Goal: Find specific page/section: Find specific page/section

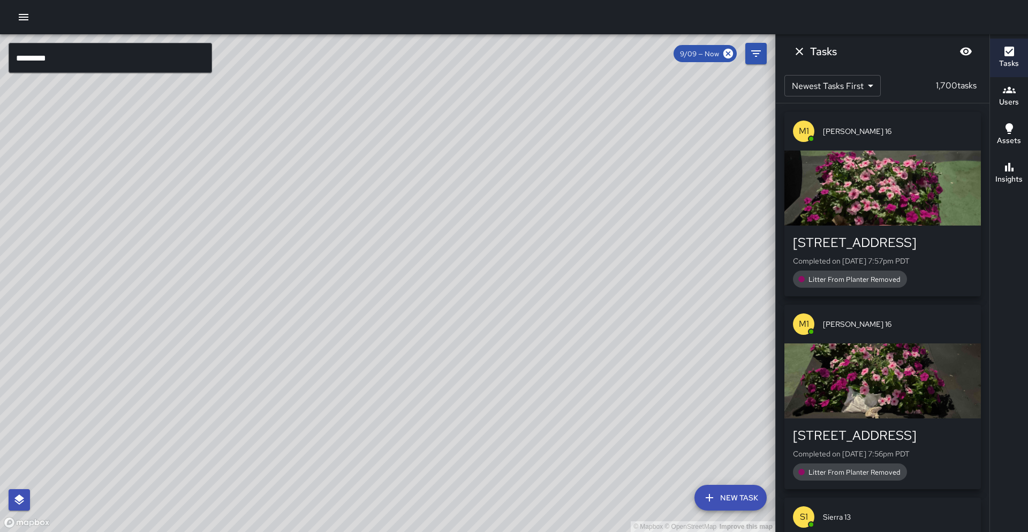
click at [52, 67] on input "*********" at bounding box center [110, 58] width 203 height 30
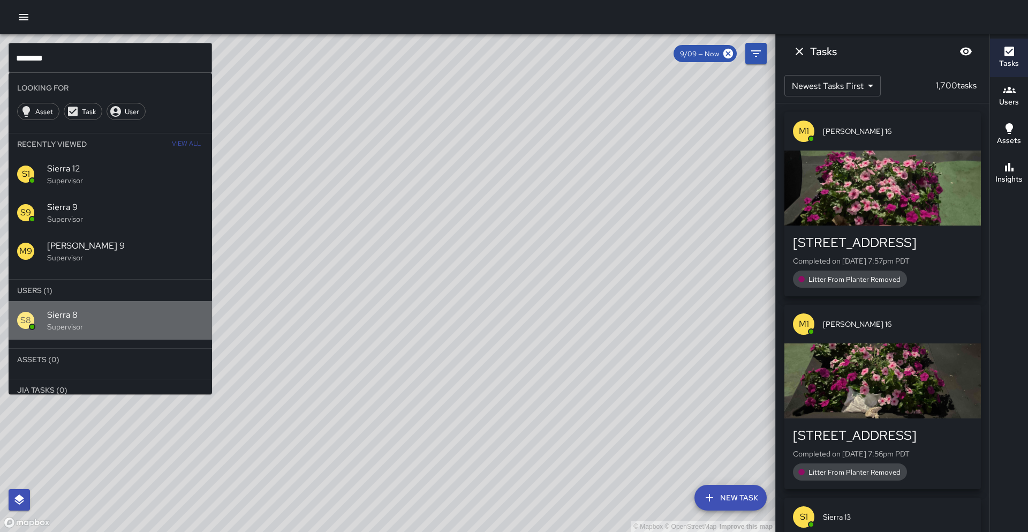
click at [60, 328] on p "Supervisor" at bounding box center [125, 326] width 156 height 11
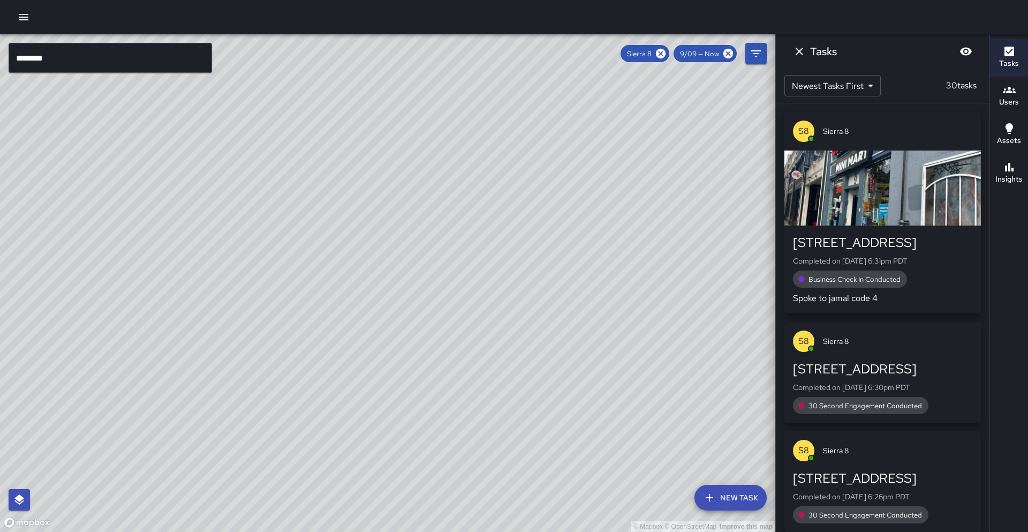
drag, startPoint x: 294, startPoint y: 131, endPoint x: 231, endPoint y: 254, distance: 138.7
click at [231, 254] on div "© Mapbox © OpenStreetMap Improve this map" at bounding box center [387, 282] width 775 height 497
drag, startPoint x: 100, startPoint y: 42, endPoint x: 92, endPoint y: 49, distance: 10.2
click at [99, 42] on div "© Mapbox © OpenStreetMap Improve this map" at bounding box center [387, 282] width 775 height 497
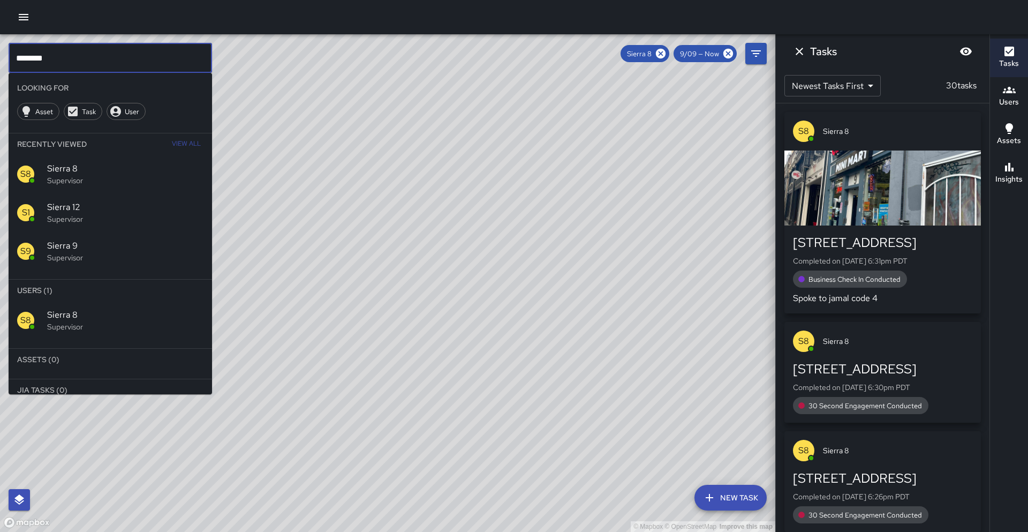
click at [91, 50] on input "********" at bounding box center [110, 58] width 203 height 30
click at [92, 49] on input "********" at bounding box center [110, 58] width 203 height 30
click at [47, 77] on li "Looking For" at bounding box center [110, 87] width 203 height 21
click at [55, 66] on input "********" at bounding box center [110, 58] width 203 height 30
type input "*********"
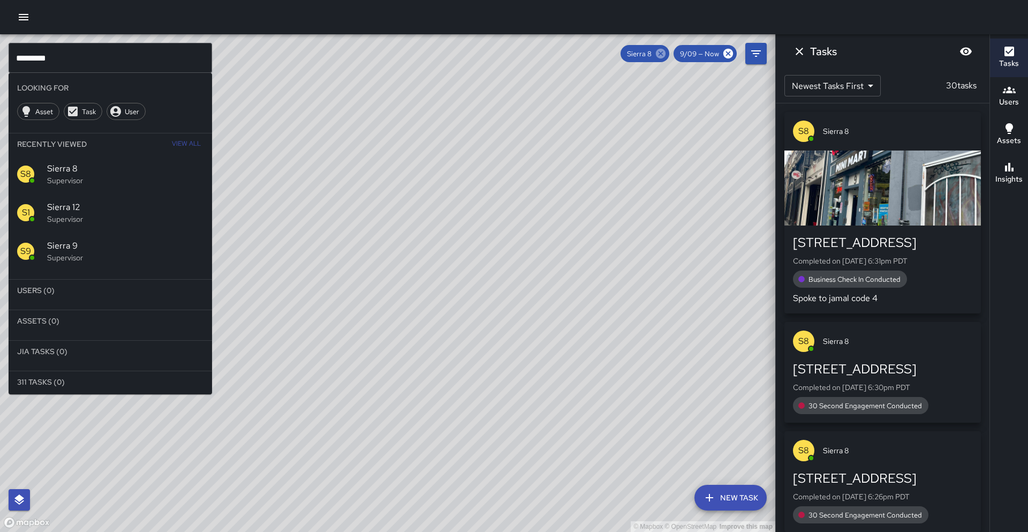
click at [661, 55] on icon at bounding box center [661, 54] width 10 height 10
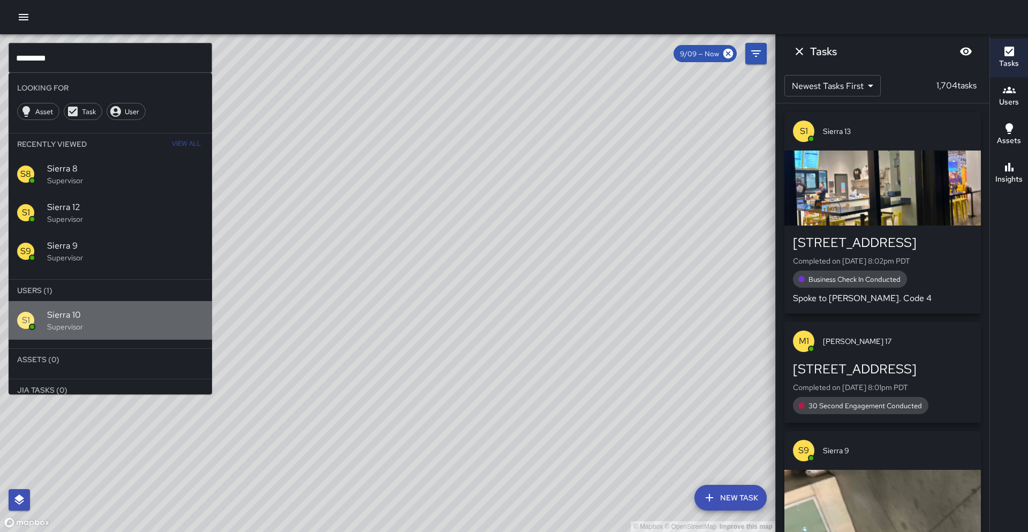
click at [131, 323] on p "Supervisor" at bounding box center [125, 326] width 156 height 11
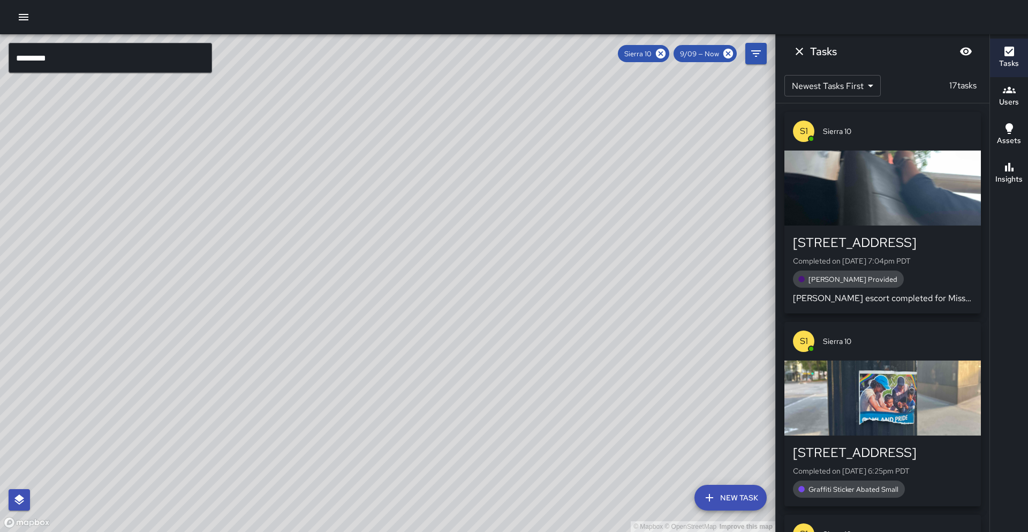
drag, startPoint x: 133, startPoint y: 346, endPoint x: 529, endPoint y: -47, distance: 557.0
click at [529, 0] on html "© Mapbox © OpenStreetMap Improve this map ********* ​ New Task Sierra 10 9/09 —…" at bounding box center [514, 266] width 1028 height 532
drag, startPoint x: 416, startPoint y: 260, endPoint x: 395, endPoint y: 243, distance: 27.0
click at [395, 243] on div "© Mapbox © OpenStreetMap Improve this map" at bounding box center [387, 282] width 775 height 497
drag, startPoint x: 342, startPoint y: 316, endPoint x: 358, endPoint y: 297, distance: 25.0
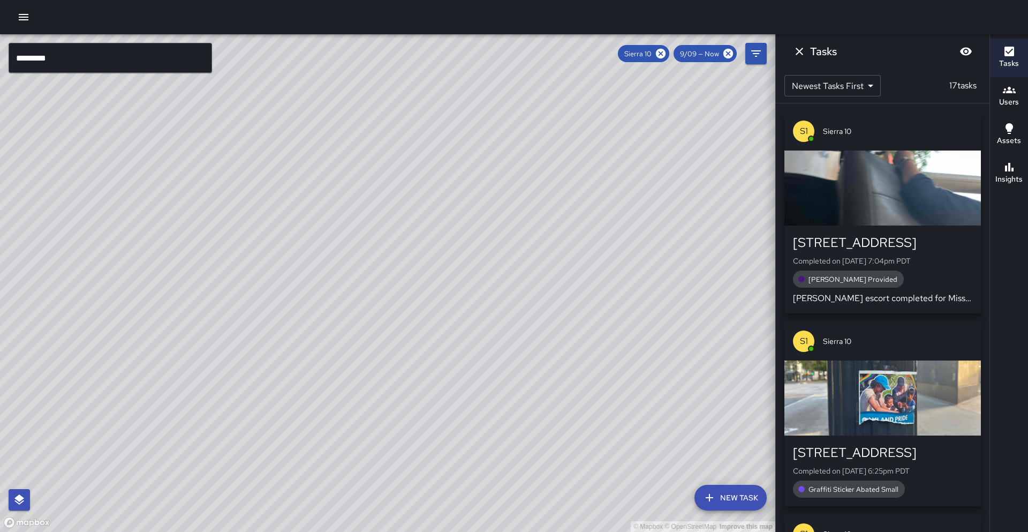
click at [358, 297] on div "© Mapbox © OpenStreetMap Improve this map" at bounding box center [387, 282] width 775 height 497
drag, startPoint x: 234, startPoint y: 515, endPoint x: 233, endPoint y: 503, distance: 11.8
click at [233, 503] on div "© Mapbox © OpenStreetMap Improve this map" at bounding box center [387, 282] width 775 height 497
drag, startPoint x: 447, startPoint y: 266, endPoint x: 394, endPoint y: 330, distance: 83.6
click at [394, 330] on div "© Mapbox © OpenStreetMap Improve this map" at bounding box center [387, 282] width 775 height 497
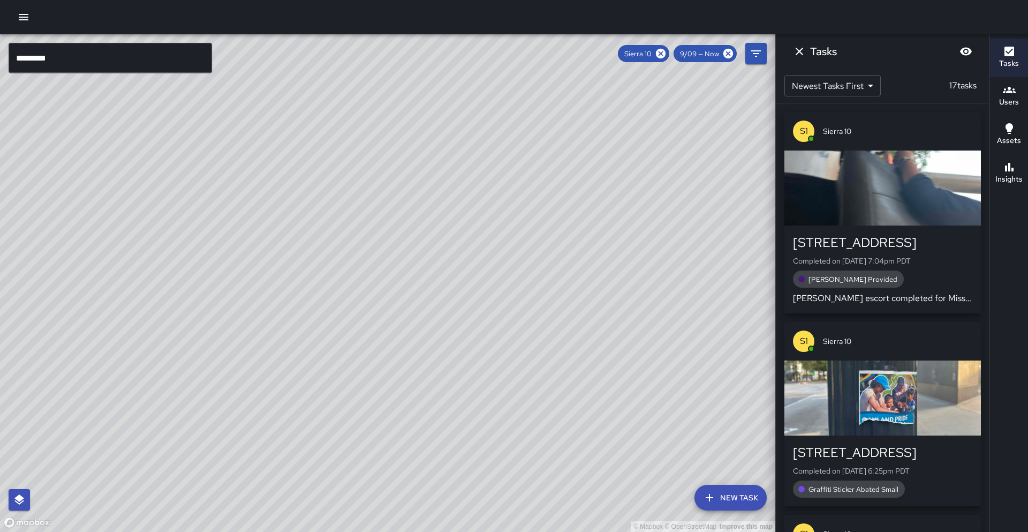
drag, startPoint x: 396, startPoint y: 311, endPoint x: 345, endPoint y: 361, distance: 70.8
click at [345, 361] on div "© Mapbox © OpenStreetMap Improve this map" at bounding box center [387, 282] width 775 height 497
drag, startPoint x: 363, startPoint y: 270, endPoint x: 349, endPoint y: 294, distance: 27.6
click at [351, 293] on div "© Mapbox © OpenStreetMap Improve this map" at bounding box center [387, 282] width 775 height 497
drag, startPoint x: 316, startPoint y: 338, endPoint x: 381, endPoint y: 300, distance: 75.1
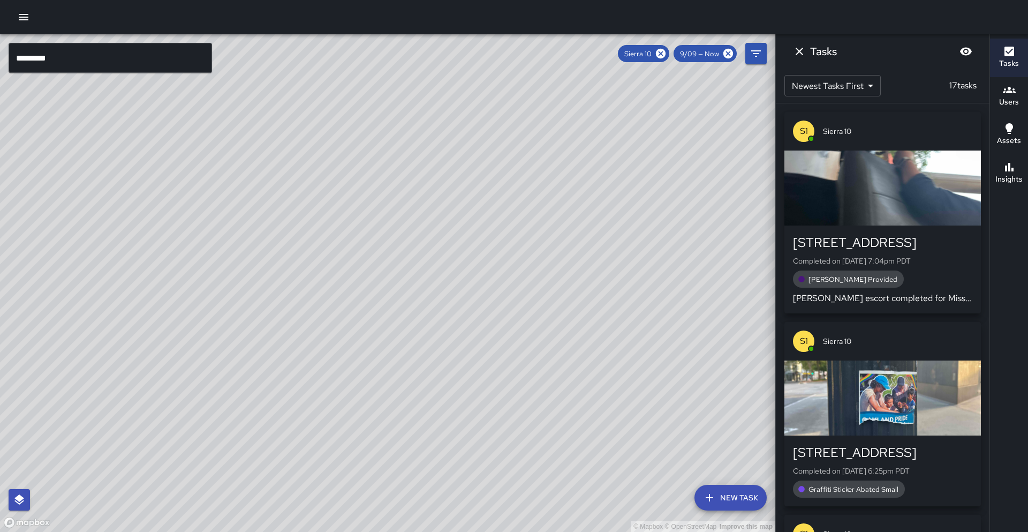
click at [381, 300] on div "© Mapbox © OpenStreetMap Improve this map" at bounding box center [387, 282] width 775 height 497
drag, startPoint x: 444, startPoint y: 202, endPoint x: 376, endPoint y: 259, distance: 88.2
click at [376, 259] on div "© Mapbox © OpenStreetMap Improve this map" at bounding box center [387, 282] width 775 height 497
drag, startPoint x: 306, startPoint y: 397, endPoint x: 349, endPoint y: 341, distance: 70.8
click at [349, 341] on div "© Mapbox © OpenStreetMap Improve this map" at bounding box center [387, 282] width 775 height 497
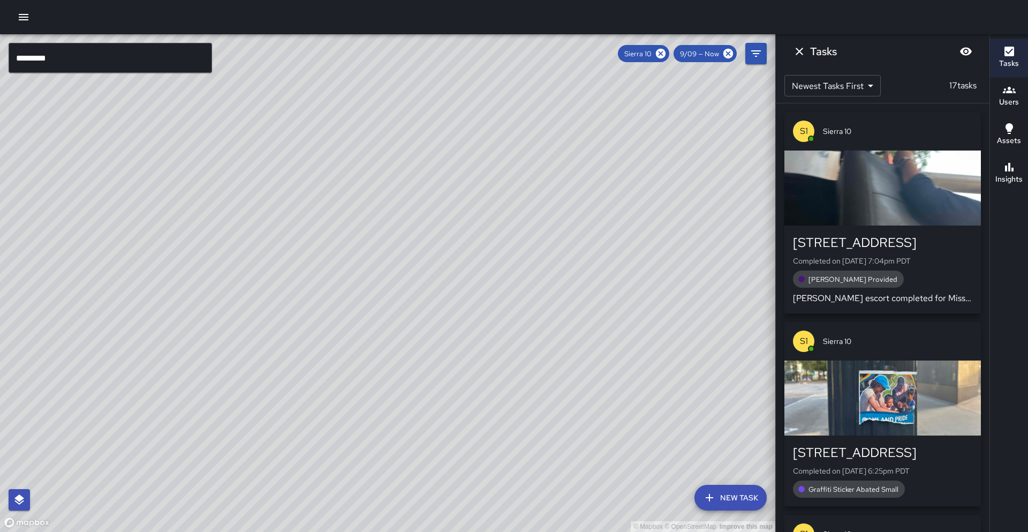
drag, startPoint x: 178, startPoint y: 501, endPoint x: 188, endPoint y: 456, distance: 45.5
click at [188, 456] on div "© Mapbox © OpenStreetMap Improve this map" at bounding box center [387, 282] width 775 height 497
drag, startPoint x: 366, startPoint y: 289, endPoint x: 227, endPoint y: 362, distance: 157.1
click at [228, 359] on div "© Mapbox © OpenStreetMap Improve this map" at bounding box center [387, 282] width 775 height 497
drag, startPoint x: 226, startPoint y: 370, endPoint x: 306, endPoint y: 371, distance: 79.8
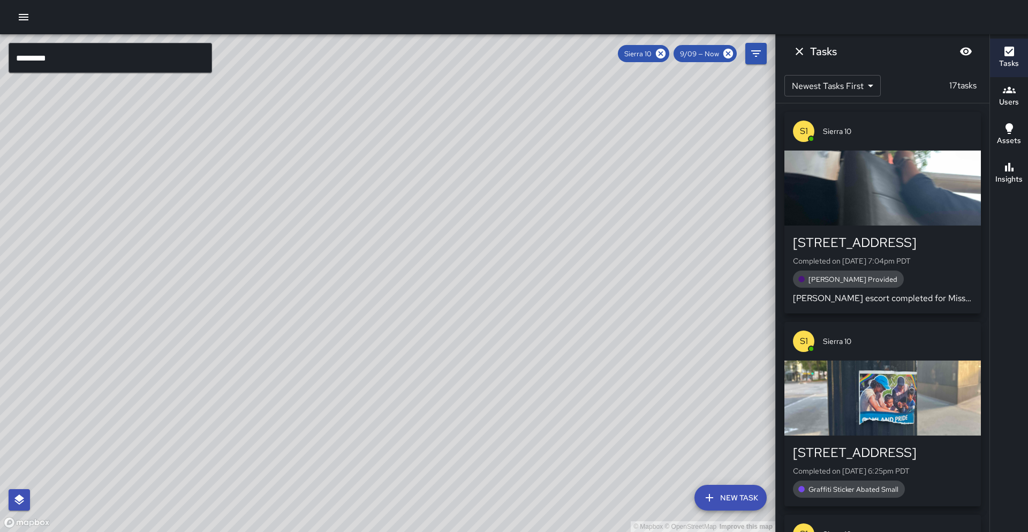
click at [306, 371] on div "© Mapbox © OpenStreetMap Improve this map" at bounding box center [387, 282] width 775 height 497
drag, startPoint x: 249, startPoint y: 411, endPoint x: 273, endPoint y: 390, distance: 31.9
click at [273, 390] on div "© Mapbox © OpenStreetMap Improve this map" at bounding box center [387, 282] width 775 height 497
drag, startPoint x: 267, startPoint y: 349, endPoint x: 280, endPoint y: 330, distance: 22.4
click at [280, 331] on div "© Mapbox © OpenStreetMap Improve this map" at bounding box center [387, 282] width 775 height 497
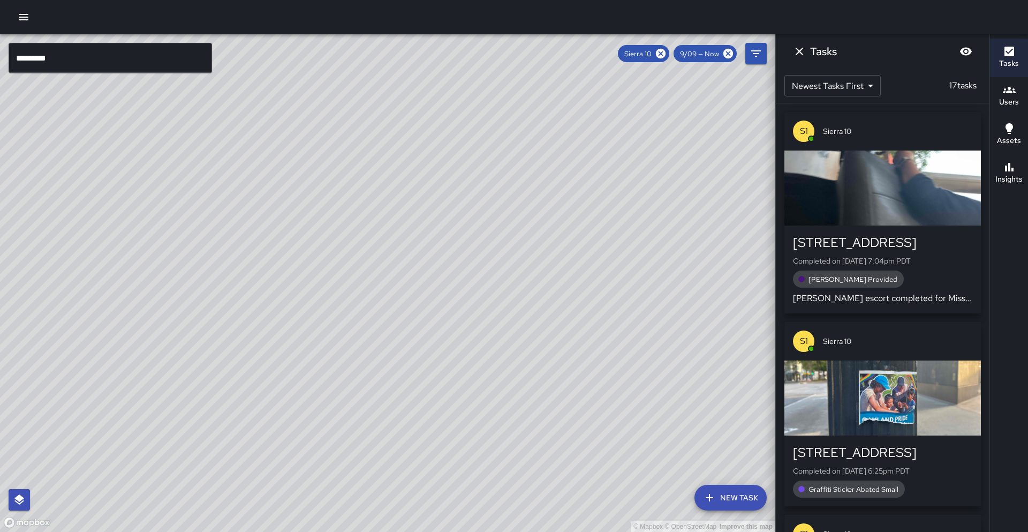
click at [665, 55] on icon at bounding box center [661, 54] width 10 height 10
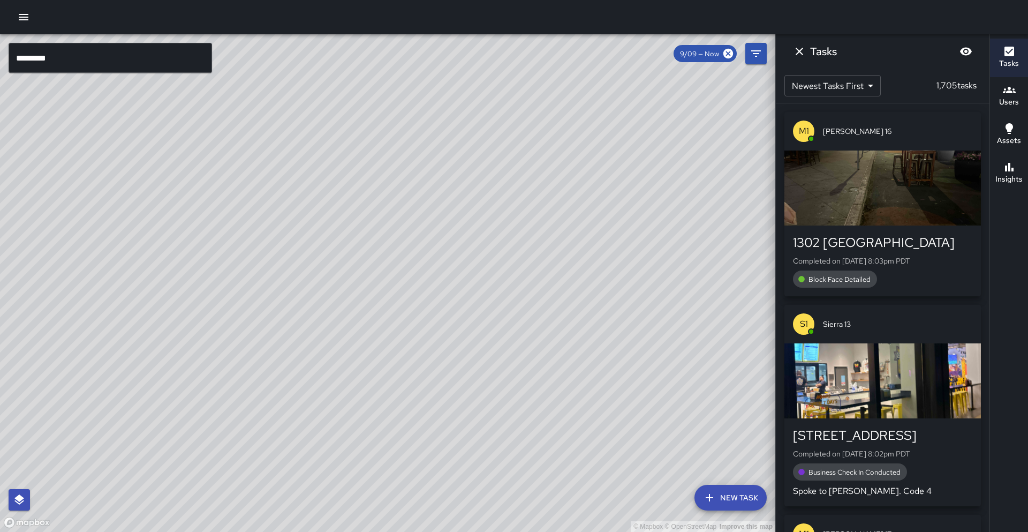
drag, startPoint x: 518, startPoint y: 190, endPoint x: 451, endPoint y: 263, distance: 99.7
click at [451, 263] on div "© Mapbox © OpenStreetMap Improve this map" at bounding box center [387, 282] width 775 height 497
drag, startPoint x: 432, startPoint y: 298, endPoint x: 448, endPoint y: 278, distance: 25.1
click at [448, 278] on div "© Mapbox © OpenStreetMap Improve this map" at bounding box center [387, 282] width 775 height 497
